Goal: Communication & Community: Ask a question

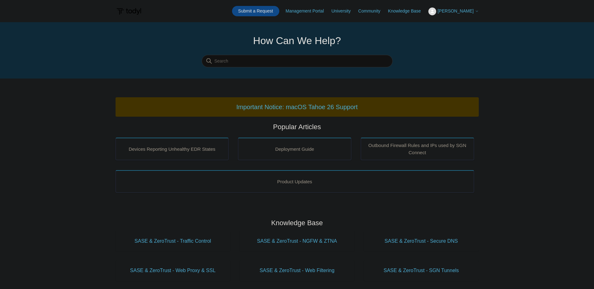
click at [279, 12] on link "Submit a Request" at bounding box center [255, 11] width 47 height 10
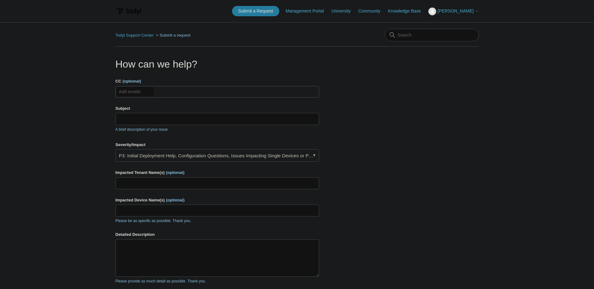
click at [136, 94] on input "CC (optional)" at bounding box center [134, 91] width 37 height 9
type input "[EMAIL_ADDRESS][DOMAIN_NAME]"
click at [138, 117] on input "Subject" at bounding box center [216, 119] width 203 height 12
click at [157, 119] on input "Subject" at bounding box center [216, 119] width 203 height 12
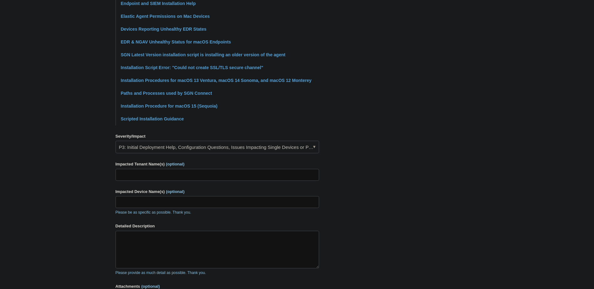
scroll to position [219, 0]
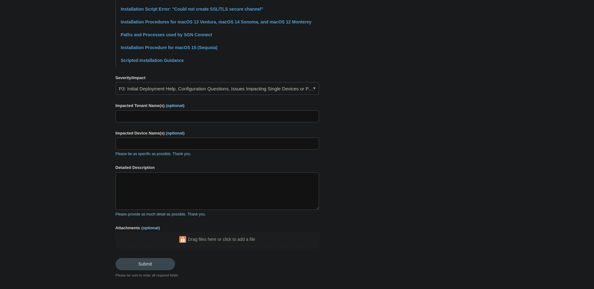
type input "Unhealthy Elastic Agent | "Install Error""
click at [150, 115] on input "Impacted Tenant Name(s) (optional)" at bounding box center [216, 116] width 203 height 12
type input "GroundGame Health"
click at [123, 142] on input "Impacted Device Name(s) (optional)" at bounding box center [216, 144] width 203 height 12
paste input "C02D80DNMLVD"
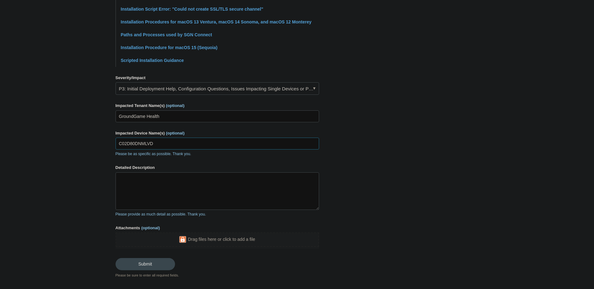
type input "C02D80DNMLVD"
click at [155, 193] on textarea "Detailed Description" at bounding box center [216, 191] width 203 height 38
paste textarea "C02D80DNMLVD"
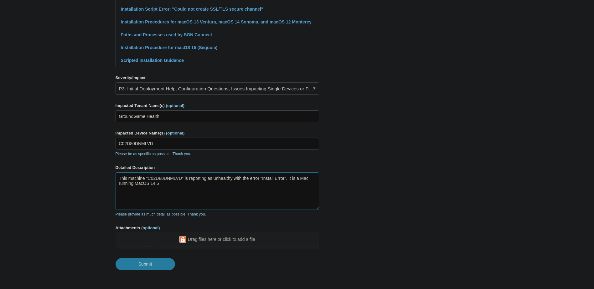
click at [298, 179] on textarea "This machine "C02D80DNMLVD" is reporting as unhealthy with the error "Install E…" at bounding box center [216, 191] width 203 height 38
click at [140, 184] on textarea "This machine "C02D80DNMLVD" is reporting as unhealthy with the error "Install E…" at bounding box center [216, 191] width 203 height 38
click at [227, 183] on textarea "This machine "C02D80DNMLVD" is reporting as unhealthy with the error "Install E…" at bounding box center [216, 191] width 203 height 38
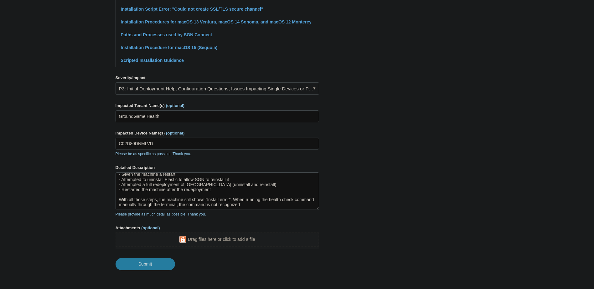
scroll to position [30, 0]
click at [282, 204] on textarea "This machine "C02D80DNMLVD" is reporting as unhealthy with the error "Install E…" at bounding box center [216, 191] width 203 height 38
click at [266, 204] on textarea "This machine "C02D80DNMLVD" is reporting as unhealthy with the error "Install E…" at bounding box center [216, 191] width 203 height 38
click at [178, 207] on textarea "This machine "C02D80DNMLVD" is reporting as unhealthy with the error "Install E…" at bounding box center [216, 191] width 203 height 38
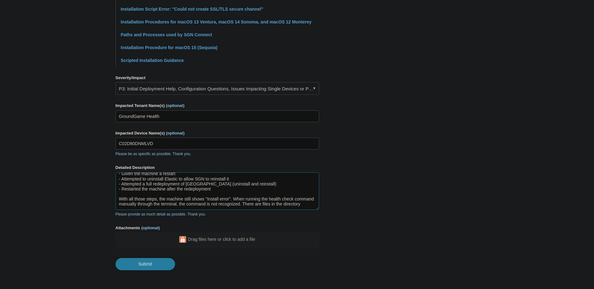
paste textarea "/Library/Elastic/Agent/"
click at [232, 206] on textarea "This machine "C02D80DNMLVD" is reporting as unhealthy with the error "Install E…" at bounding box center [216, 191] width 203 height 38
paste textarea "rm -rf /Library/Elastic/Agent/"
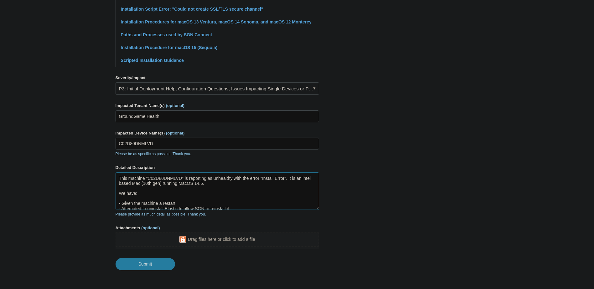
scroll to position [50, 0]
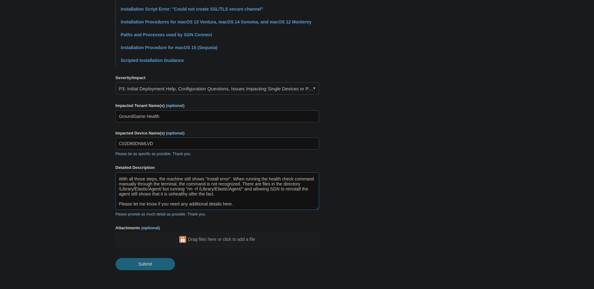
type textarea "This machine "C02D80DNMLVD" is reporting as unhealthy with the error "Install E…"
click at [158, 264] on input "Submit" at bounding box center [144, 264] width 59 height 13
